Goal: Check status: Check status

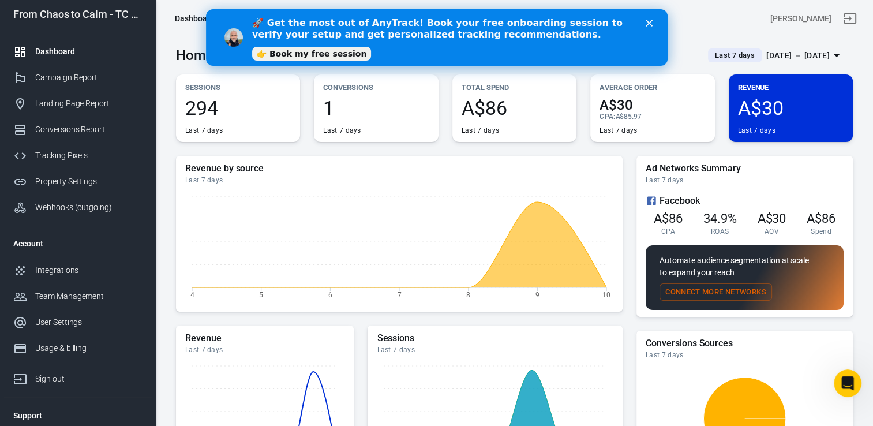
click at [815, 48] on div "Oct 4 － Oct 10, 2025" at bounding box center [797, 55] width 63 height 14
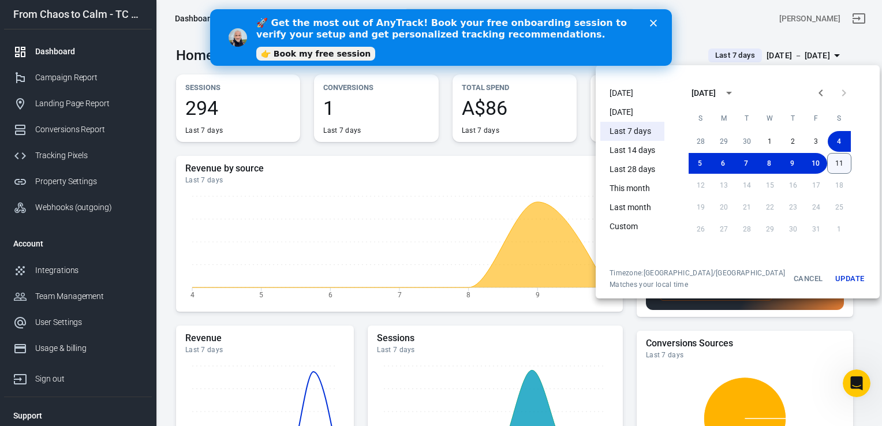
click at [827, 160] on button "11" at bounding box center [839, 163] width 24 height 21
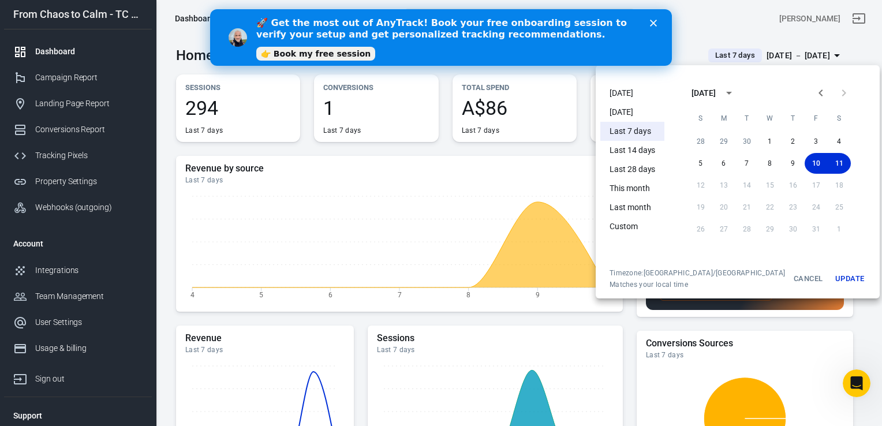
click at [637, 94] on li "Today" at bounding box center [632, 93] width 64 height 19
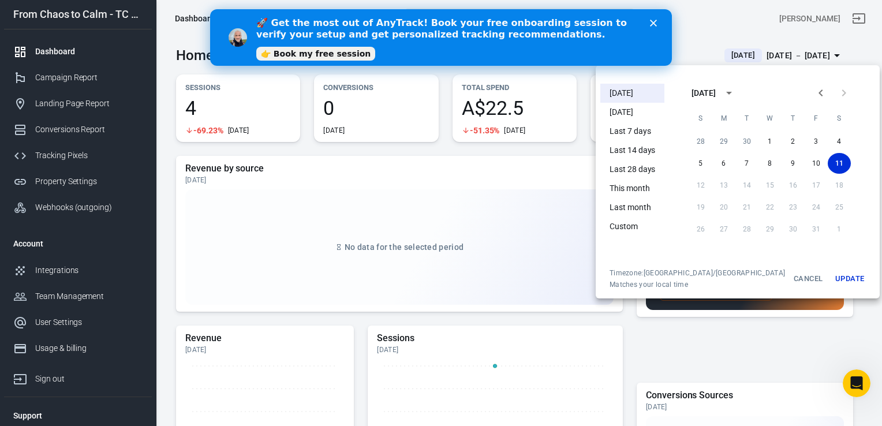
click at [860, 148] on div at bounding box center [441, 213] width 882 height 426
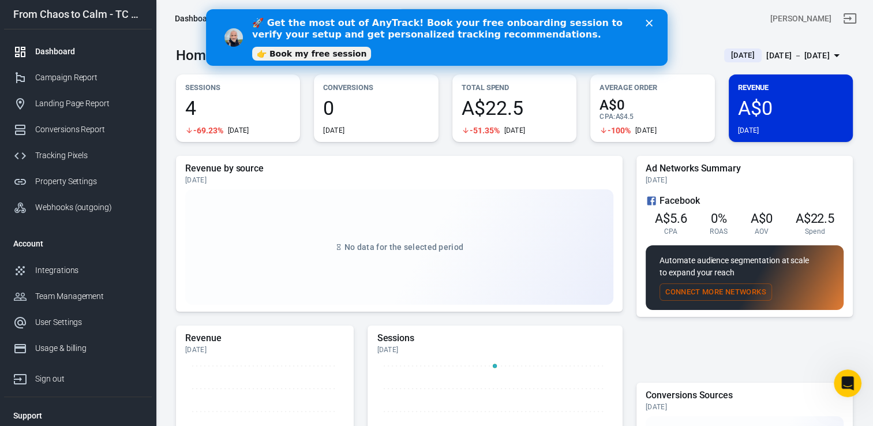
click at [644, 24] on div "🚀 Get the most out of AnyTrack! Book your free onboarding session to verify you…" at bounding box center [450, 37] width 397 height 47
click at [651, 24] on icon "Close" at bounding box center [648, 23] width 7 height 7
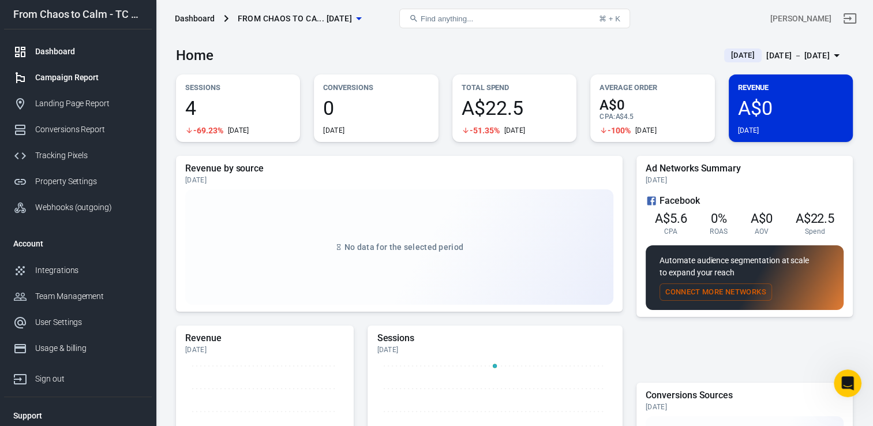
click at [72, 70] on link "Campaign Report" at bounding box center [78, 78] width 148 height 26
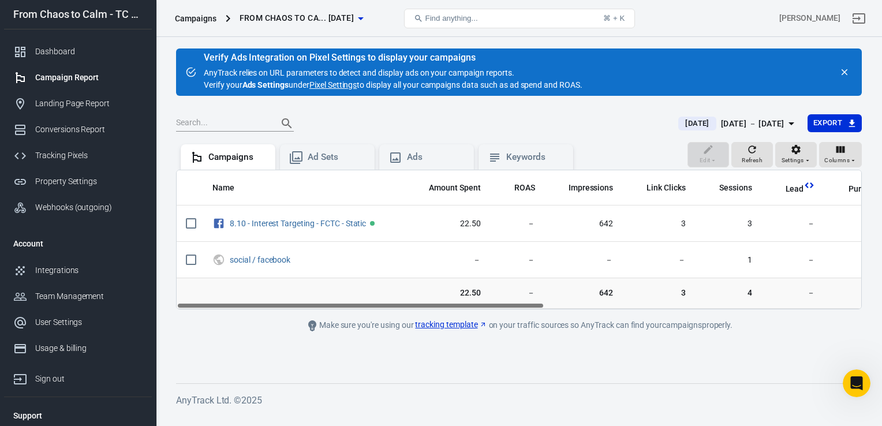
drag, startPoint x: 495, startPoint y: 308, endPoint x: 258, endPoint y: 298, distance: 236.7
click at [258, 298] on div "Name Amount Spent ROAS Impressions Link Clicks Sessions Lead Purchase Revenue A…" at bounding box center [518, 240] width 685 height 140
click at [68, 47] on div "Dashboard" at bounding box center [88, 52] width 107 height 12
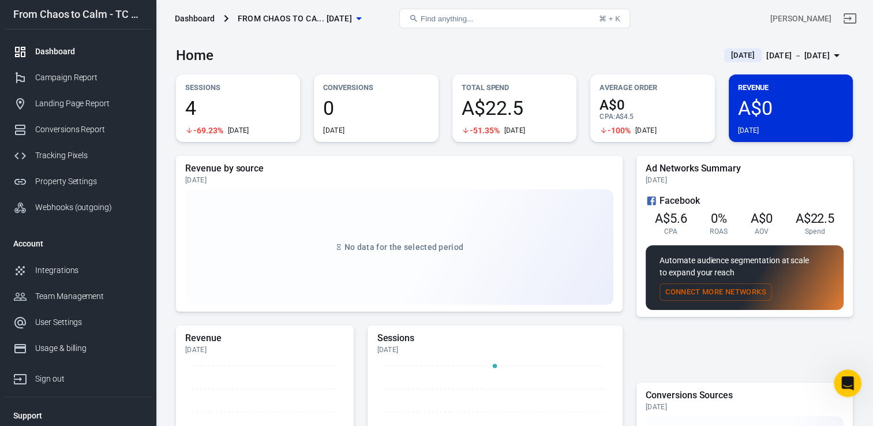
click at [309, 68] on main "Home Today Oct 11 － Oct 11, 2025 Sessions 4 -69.23% Today Conversions 0 Today T…" at bounding box center [514, 388] width 677 height 702
